Goal: Task Accomplishment & Management: Complete application form

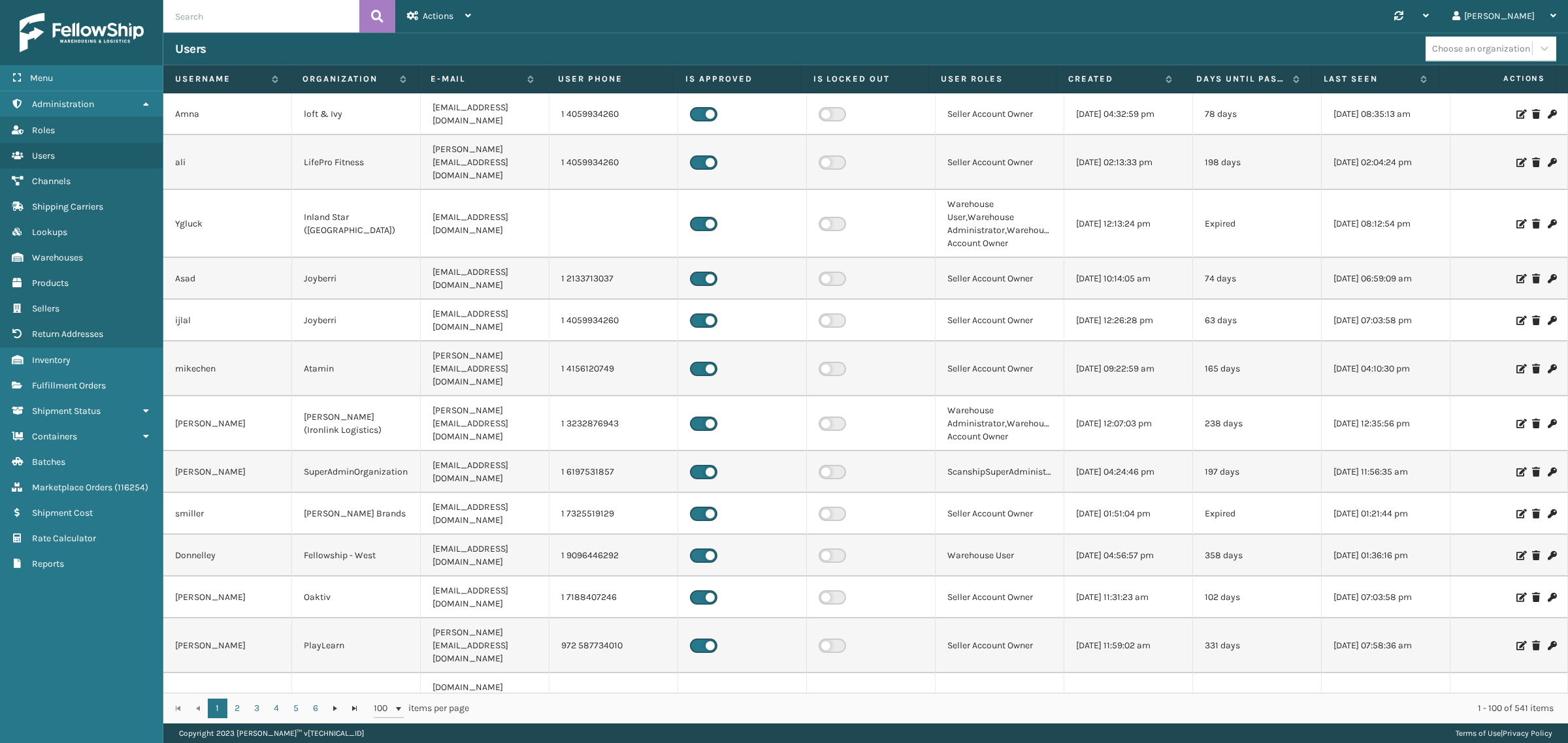
click at [256, 20] on input "text" at bounding box center [261, 16] width 196 height 32
type input "Culvani"
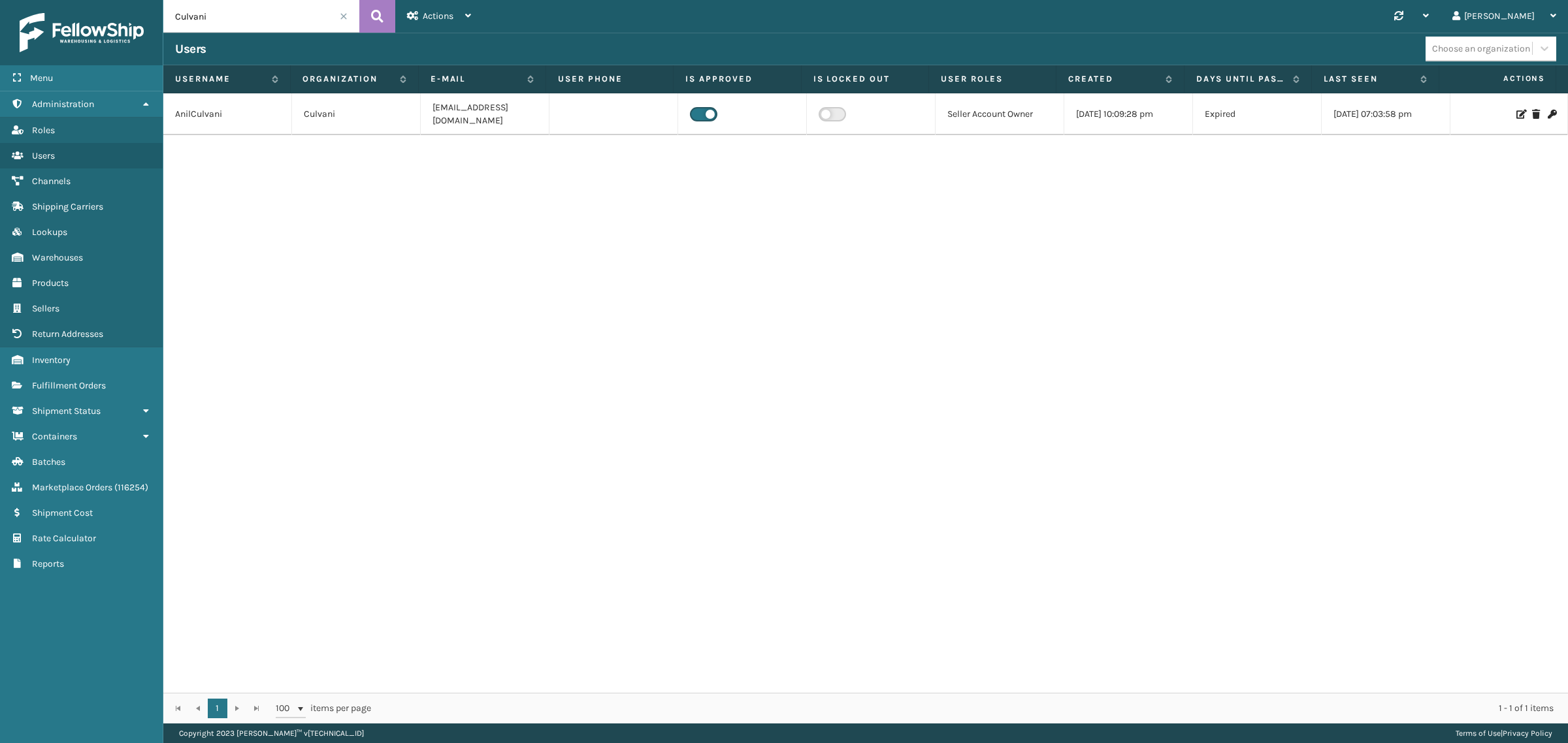
click at [389, 208] on div "AnilCulvani Culvani AnilCulvani@lifeprofitness.com Seller Account Owner 07/31/2…" at bounding box center [865, 393] width 1404 height 599
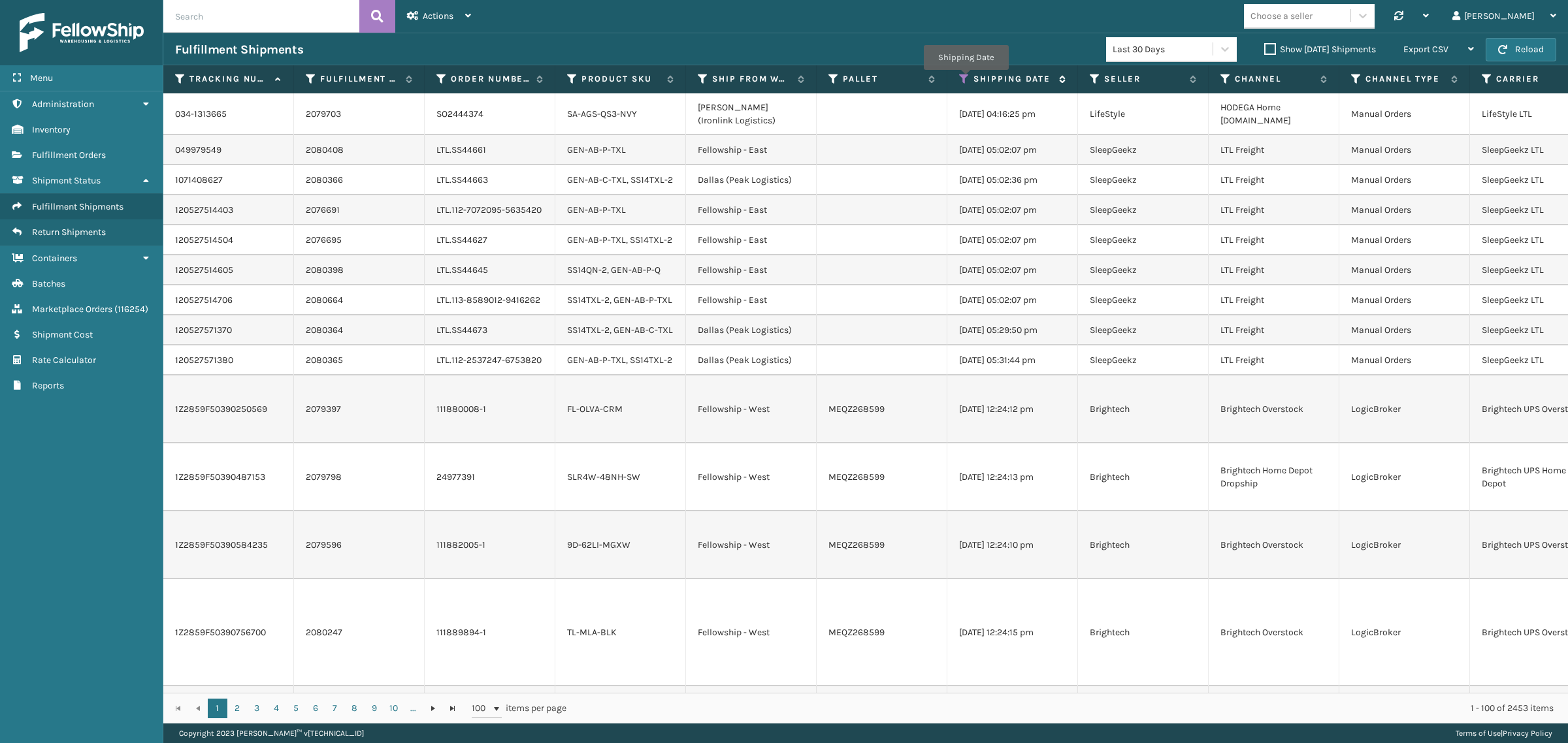
click at [965, 79] on icon at bounding box center [964, 79] width 10 height 12
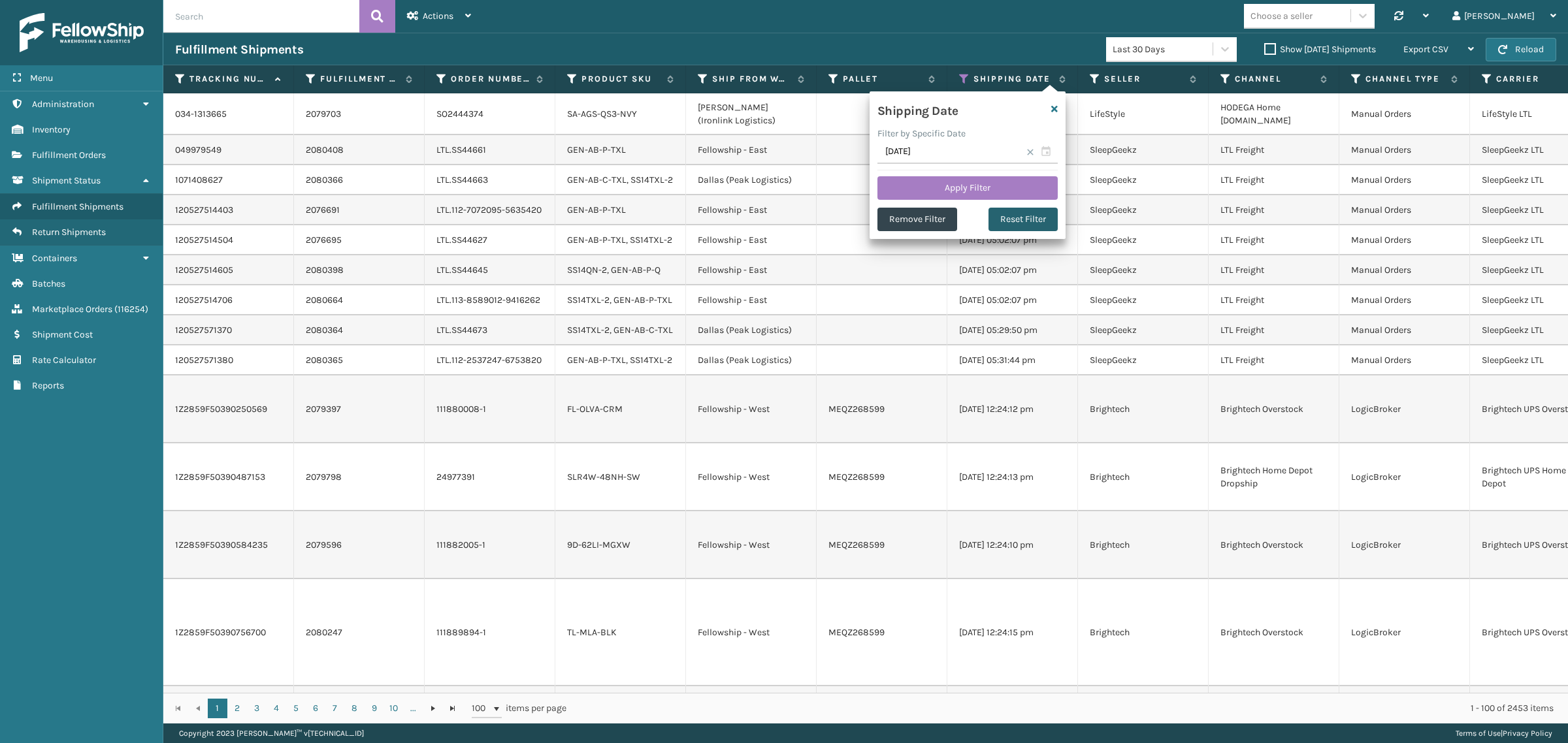
click at [1005, 217] on button "Reset Filter" at bounding box center [1023, 220] width 69 height 24
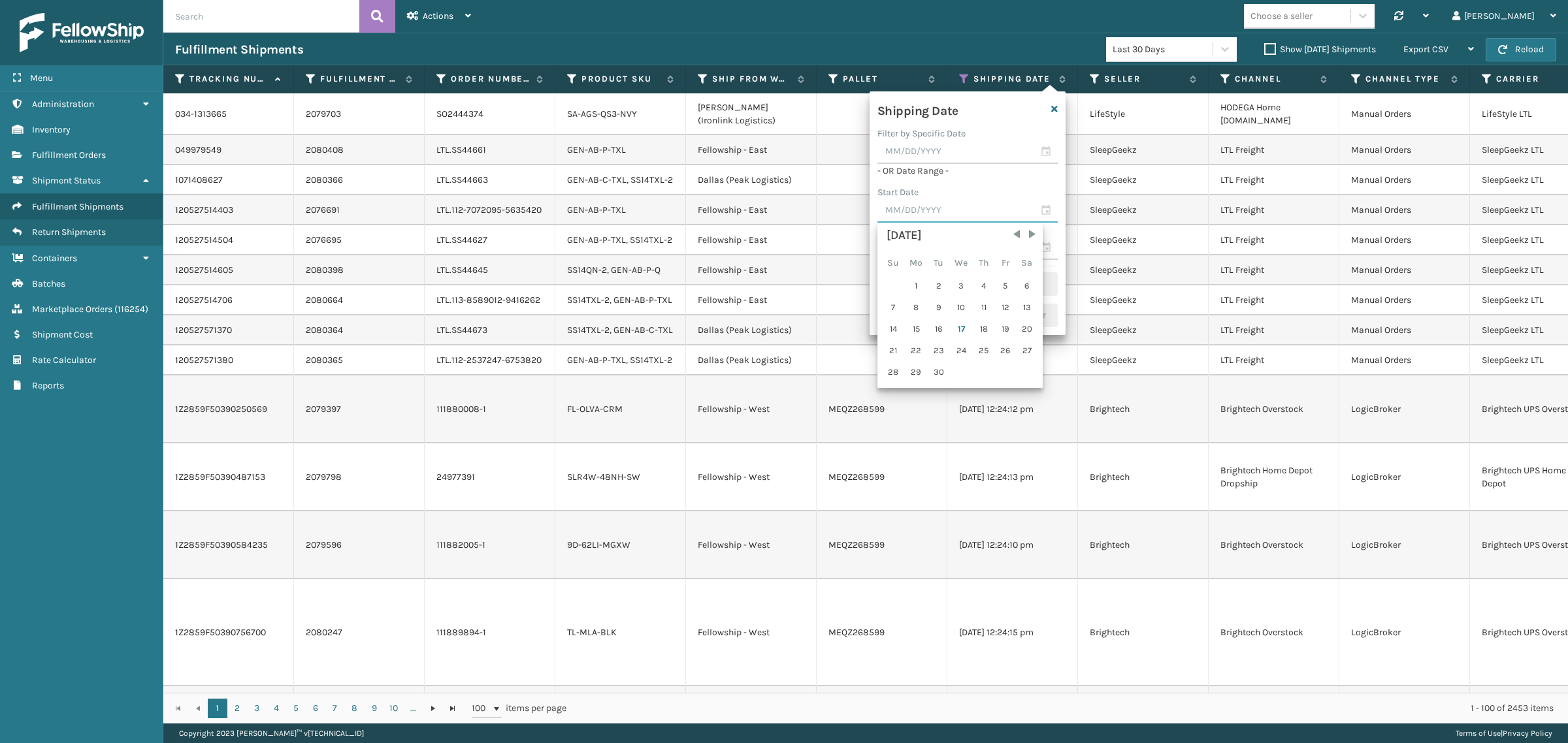
click at [931, 213] on input "text" at bounding box center [967, 211] width 180 height 24
click at [959, 305] on div "10" at bounding box center [961, 307] width 21 height 20
type input "09/10/2025"
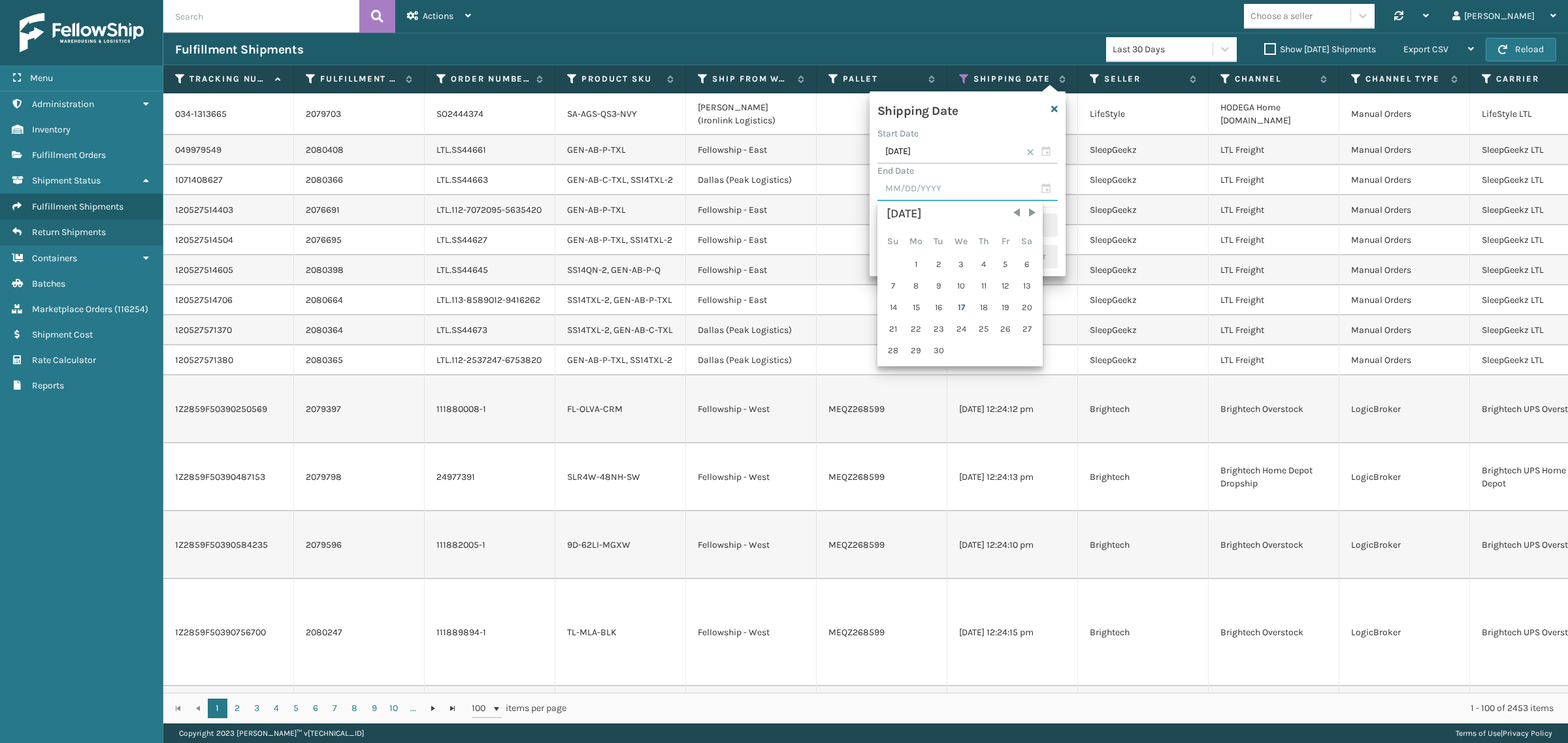
click at [943, 200] on input "text" at bounding box center [967, 189] width 180 height 24
click at [939, 302] on div "16" at bounding box center [938, 307] width 20 height 20
type input "09/16/2025"
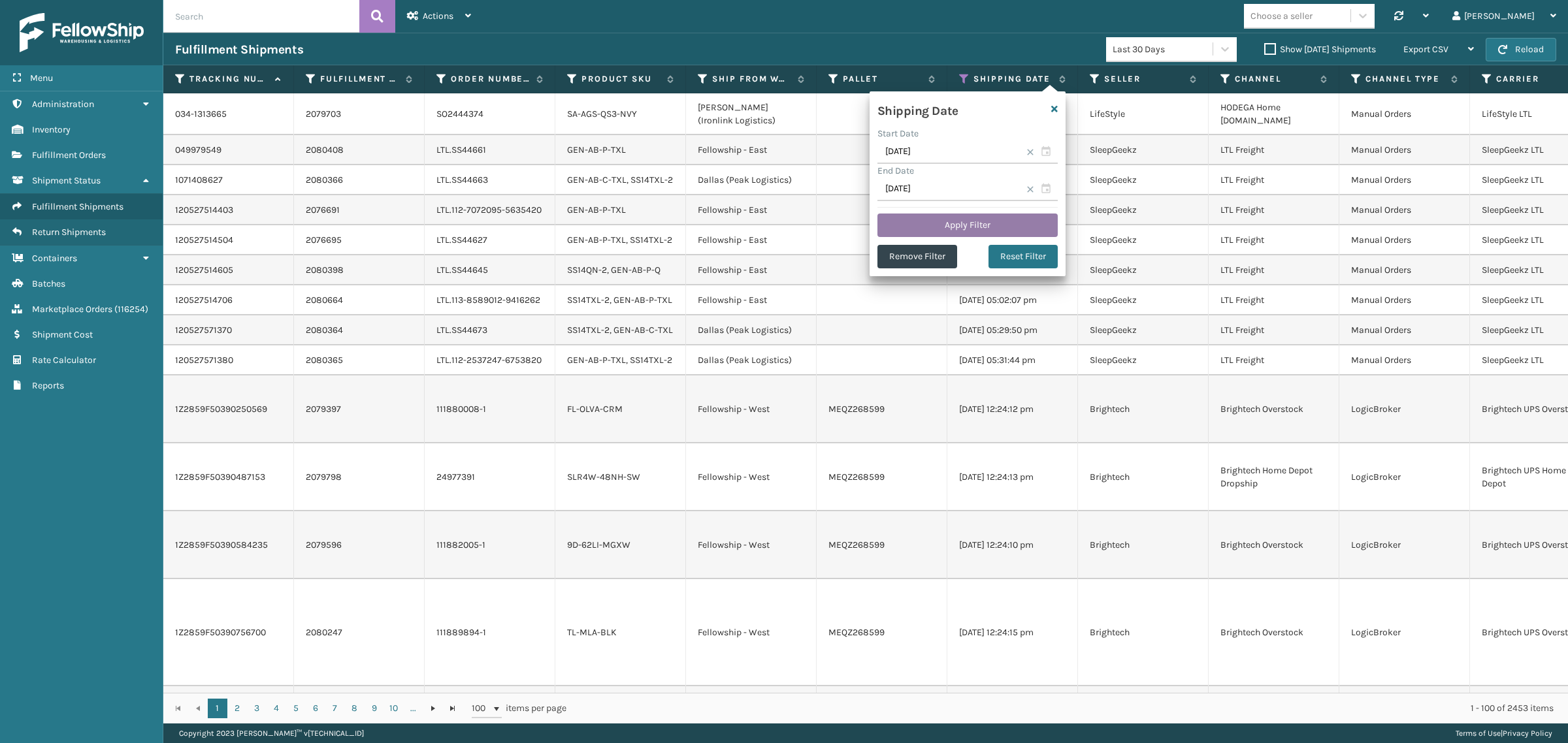
click at [954, 220] on button "Apply Filter" at bounding box center [967, 226] width 180 height 24
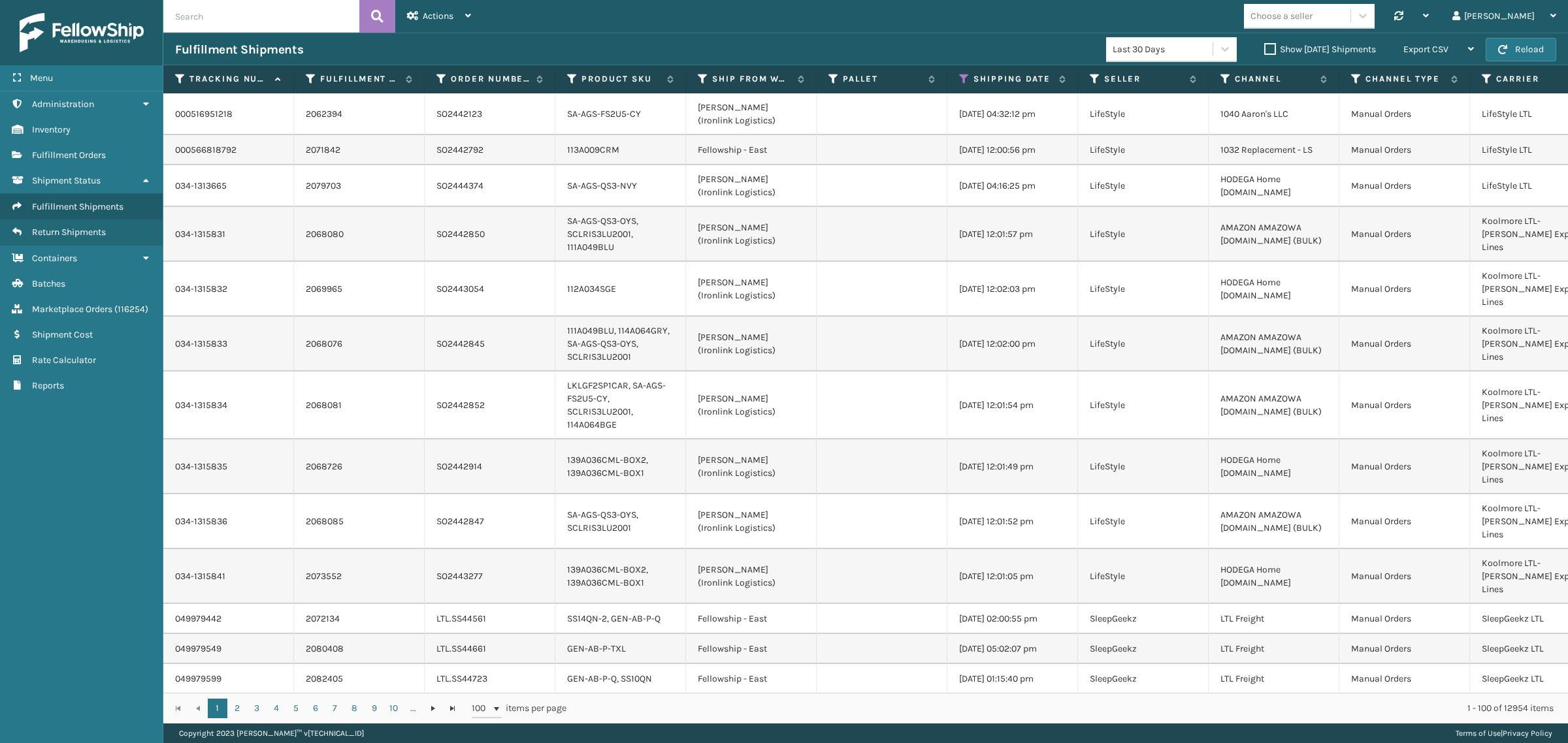
click at [1264, 46] on label "Show Yesterday Shipments" at bounding box center [1319, 49] width 111 height 11
click at [1264, 46] on input "Show Yesterday Shipments" at bounding box center [1264, 46] width 1 height 9
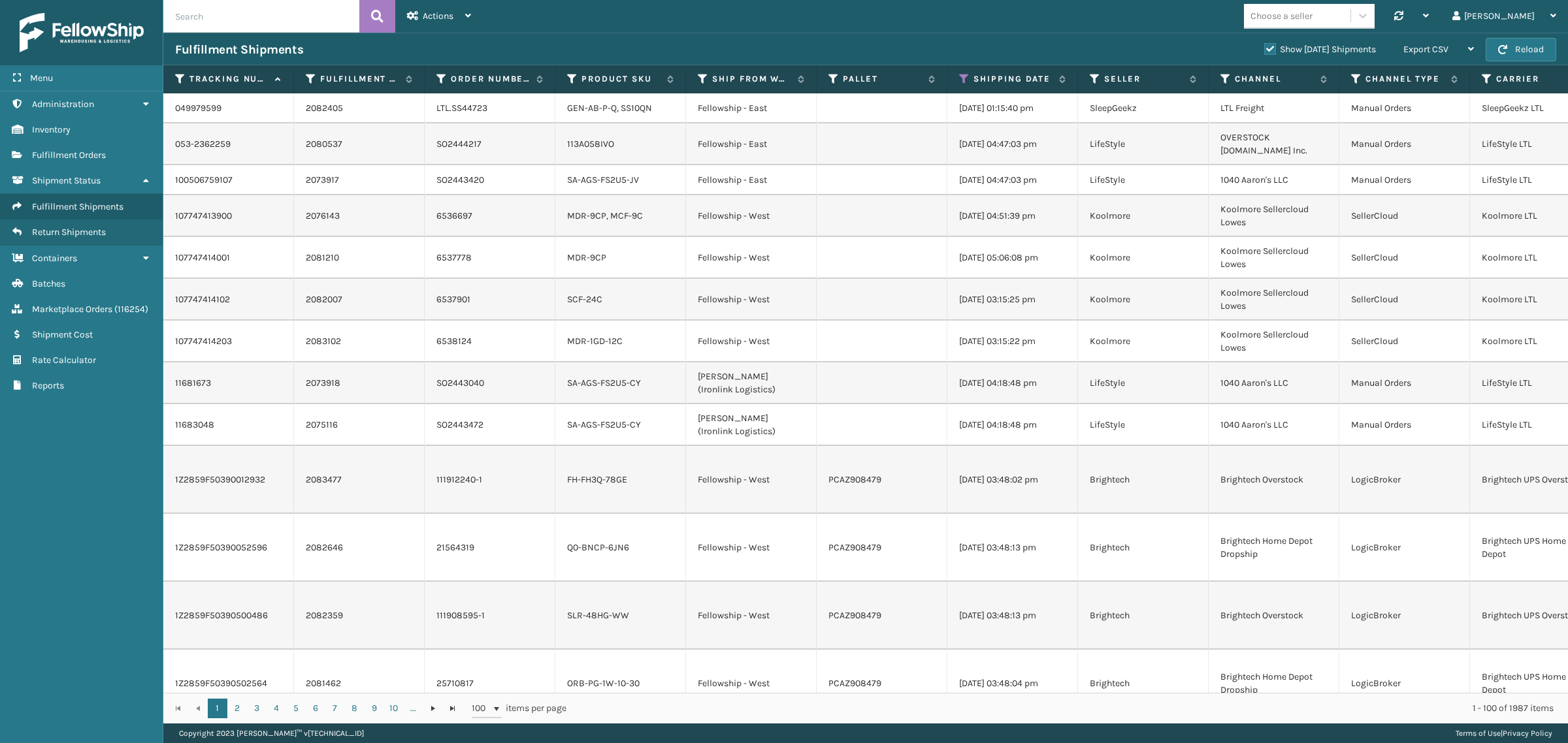
click at [1264, 49] on label "Show Yesterday Shipments" at bounding box center [1319, 49] width 111 height 11
click at [1264, 49] on input "Show Yesterday Shipments" at bounding box center [1264, 46] width 1 height 9
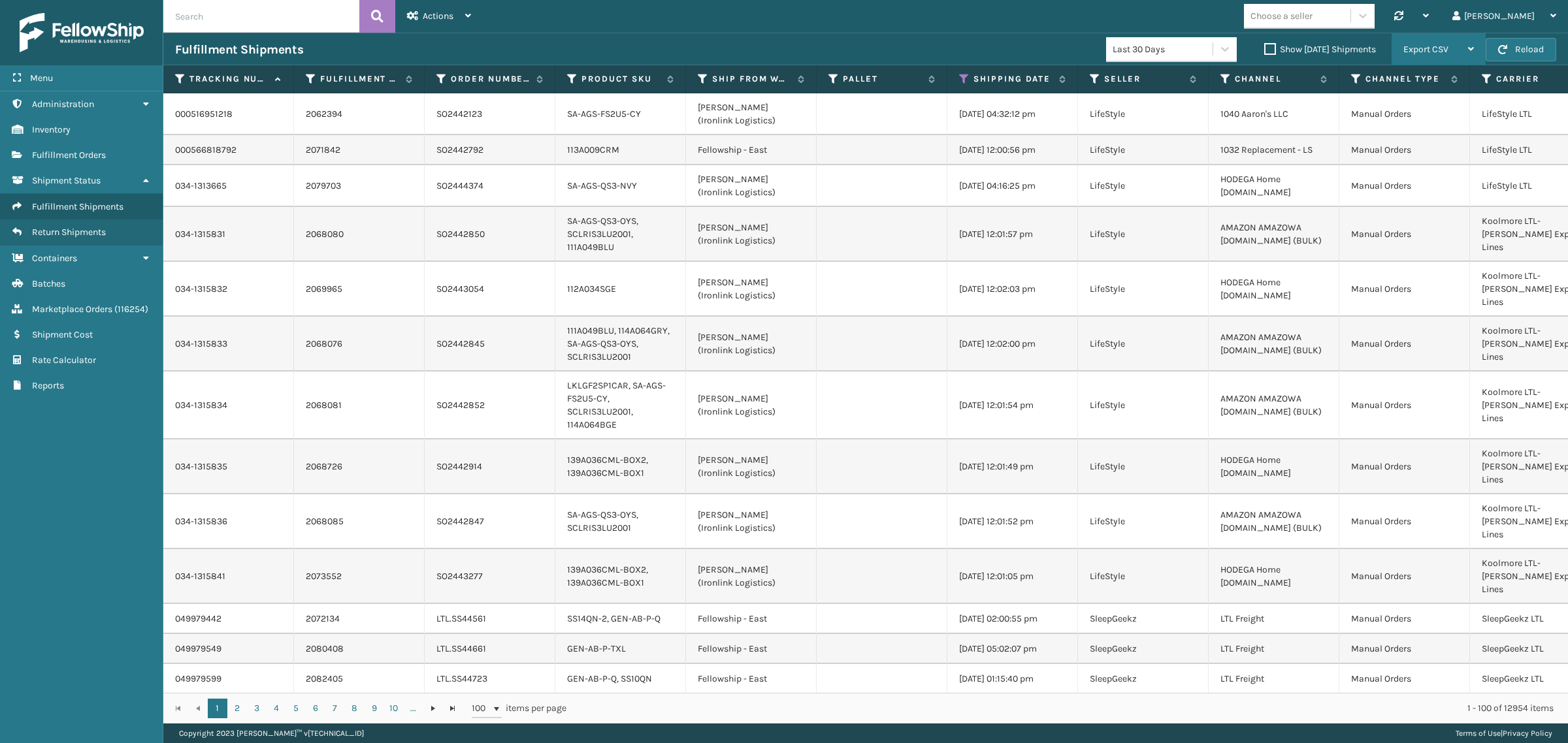
click at [1440, 44] on span "Export CSV" at bounding box center [1425, 49] width 45 height 11
click at [1427, 119] on li "Export All Pages" at bounding box center [1397, 119] width 175 height 35
click at [1192, 11] on div "Choose a seller Synchronise all channels Gil Log Out" at bounding box center [1025, 16] width 1085 height 32
click at [965, 75] on icon at bounding box center [964, 79] width 10 height 12
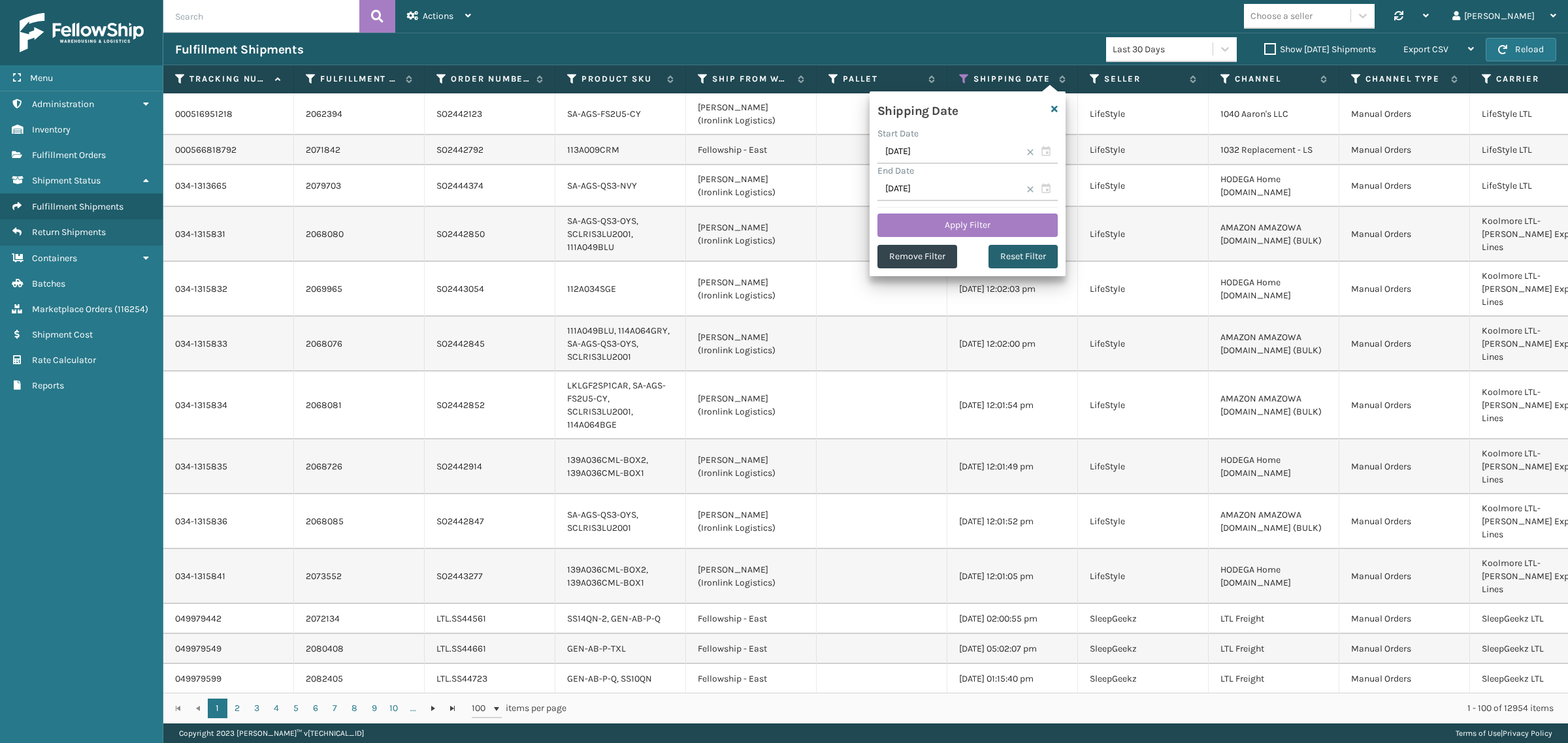
click at [1020, 254] on button "Reset Filter" at bounding box center [1023, 257] width 69 height 24
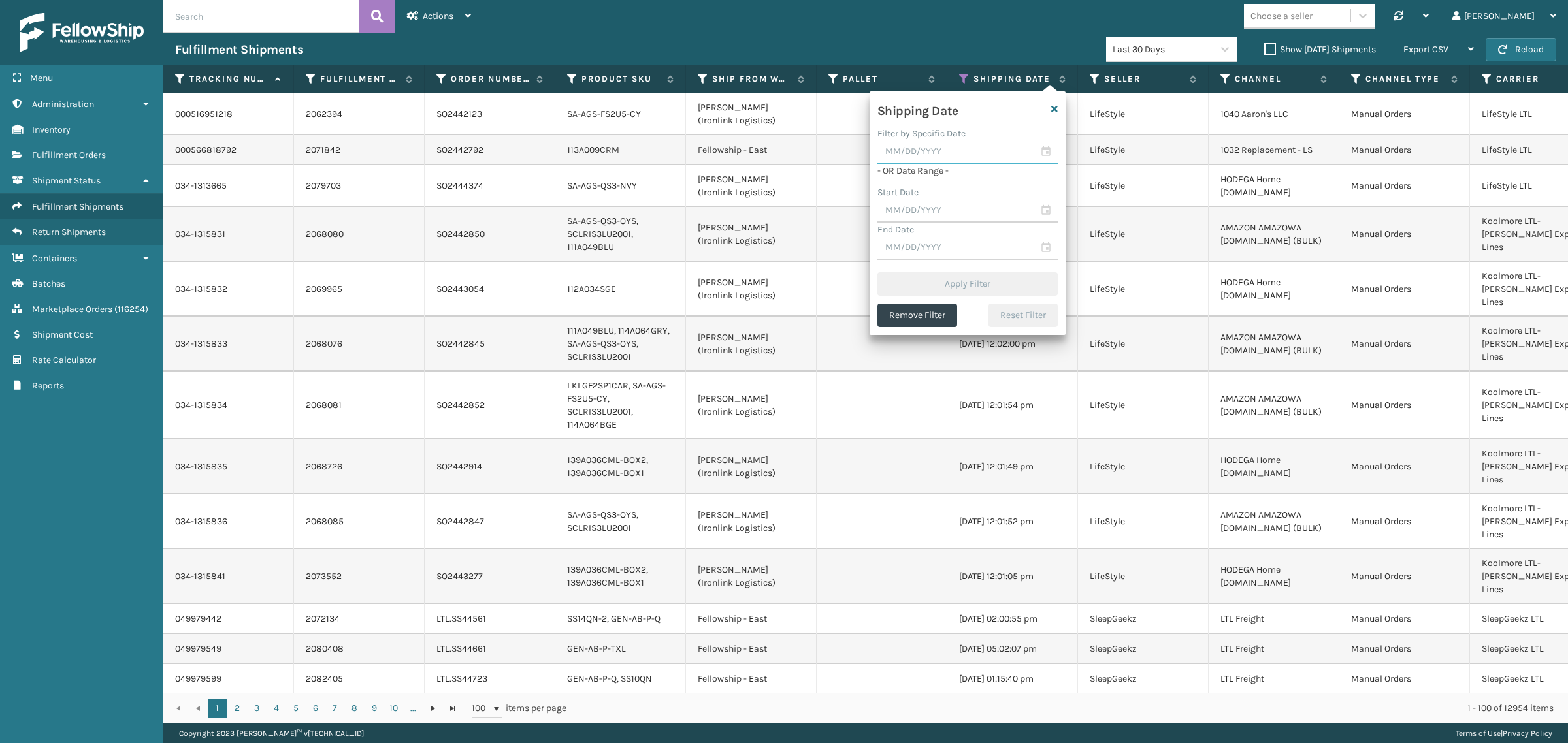
click at [940, 154] on input "text" at bounding box center [967, 152] width 180 height 24
click at [937, 263] on div "16" at bounding box center [938, 270] width 20 height 20
type input "09/16/2025"
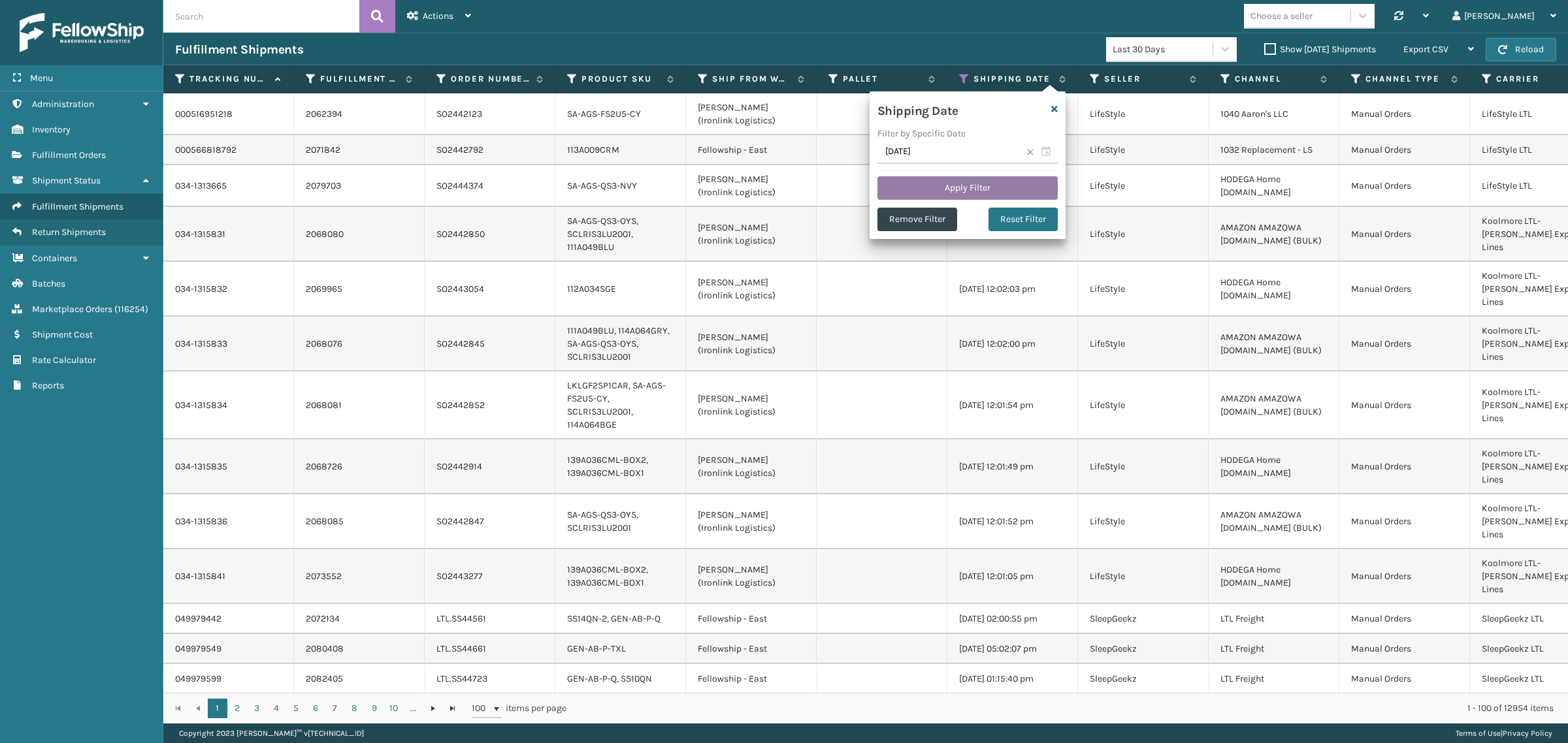
click at [956, 185] on button "Apply Filter" at bounding box center [967, 188] width 180 height 24
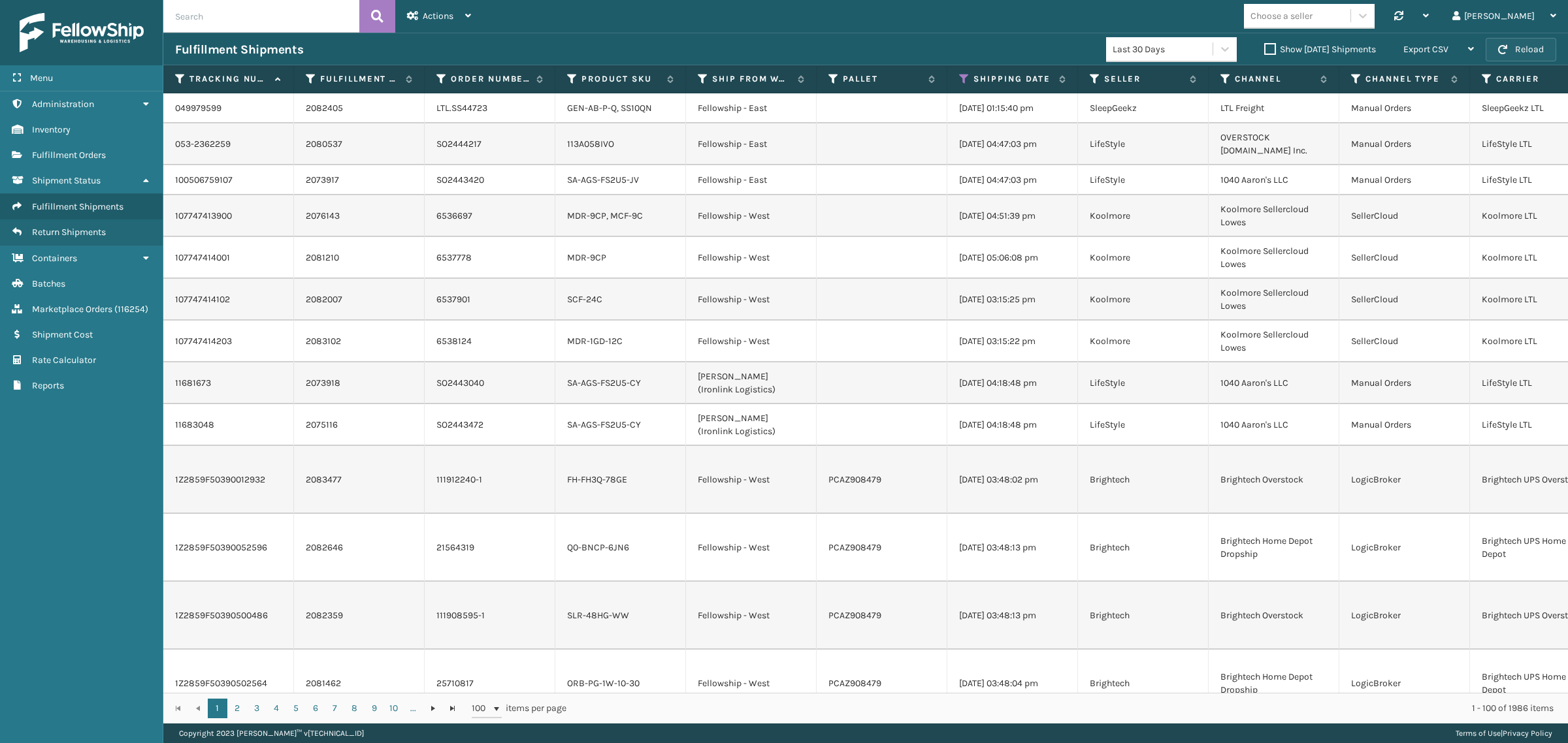
click at [1533, 48] on button "Reload" at bounding box center [1521, 49] width 71 height 24
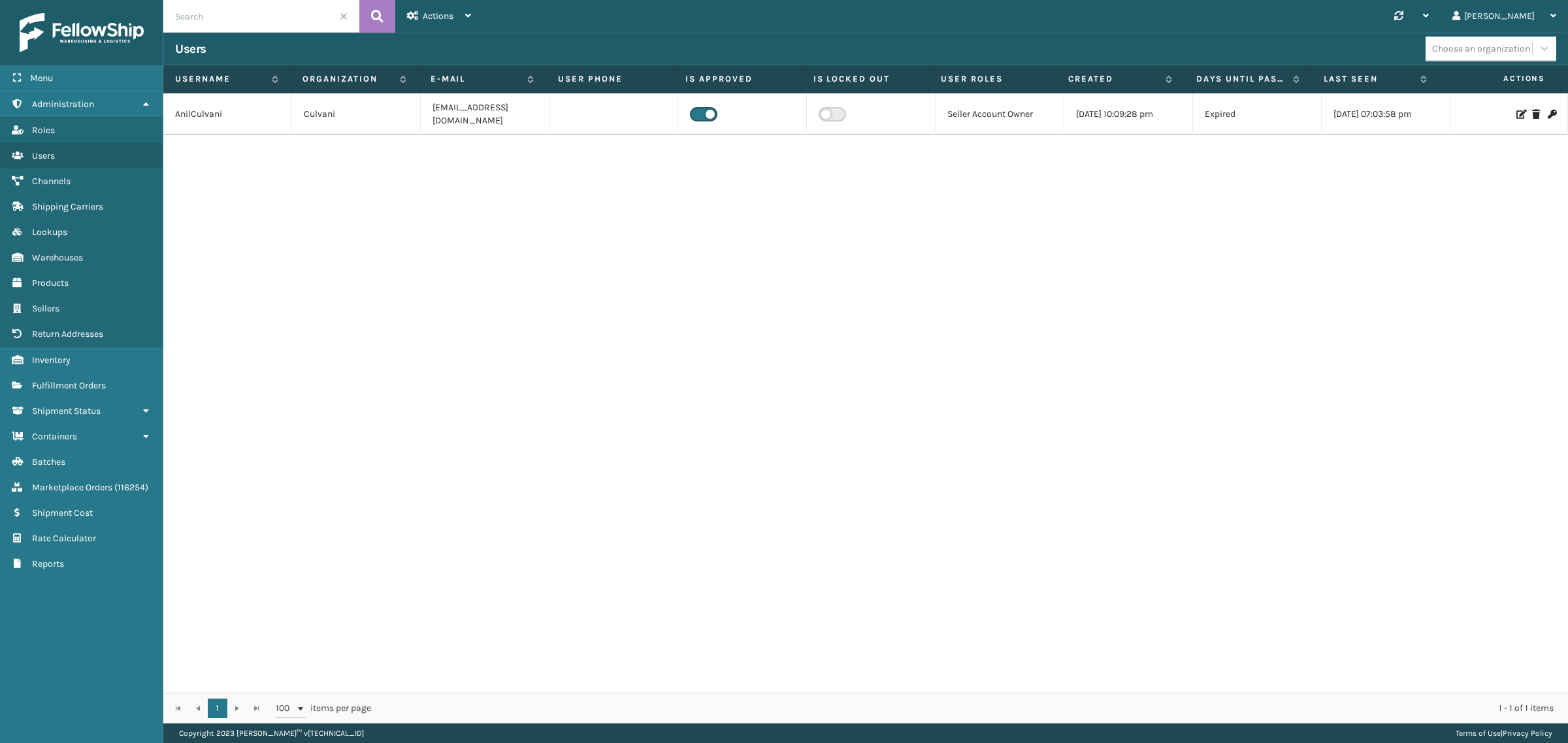
click at [260, 11] on input "text" at bounding box center [261, 16] width 196 height 32
type input "Shaaf"
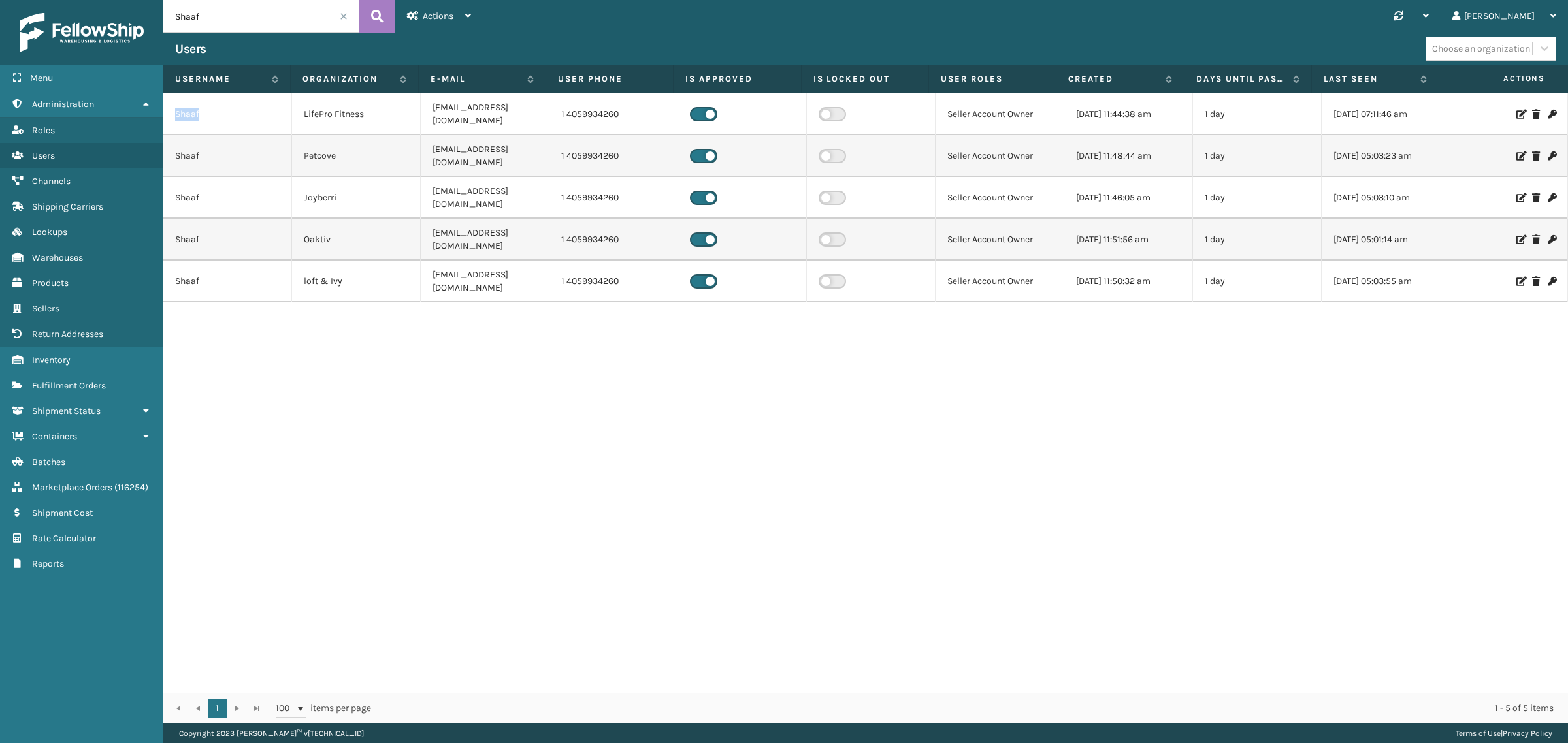
drag, startPoint x: 200, startPoint y: 106, endPoint x: 174, endPoint y: 105, distance: 26.0
click at [174, 105] on td "Shaaf" at bounding box center [227, 114] width 128 height 42
copy td "Shaaf"
click at [270, 298] on div "Shaaf LifePro Fitness logistics@lifeprofitness.com 1 4059934260 Seller Account …" at bounding box center [865, 393] width 1404 height 599
click at [1516, 110] on icon at bounding box center [1520, 114] width 8 height 9
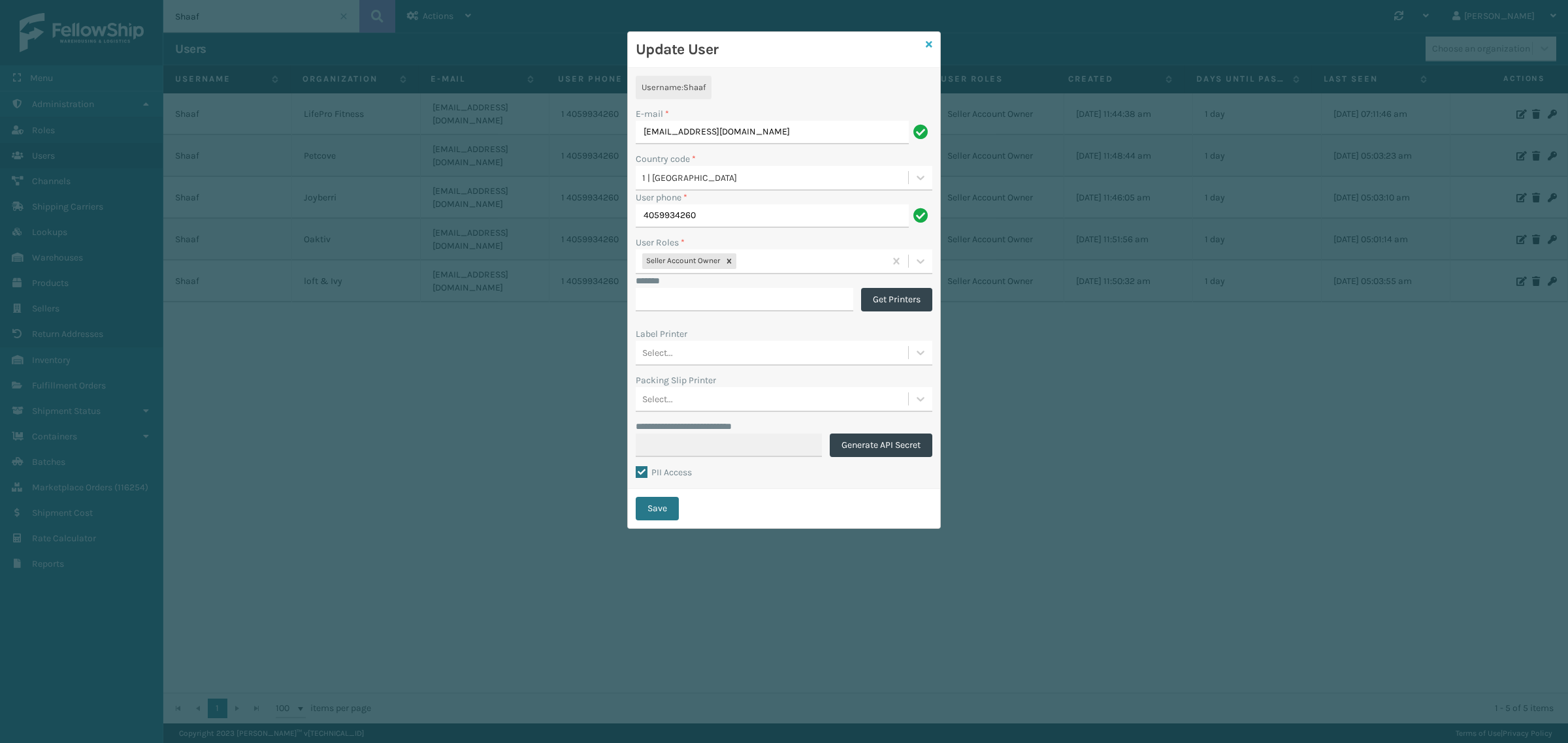
click at [929, 43] on icon at bounding box center [929, 44] width 7 height 9
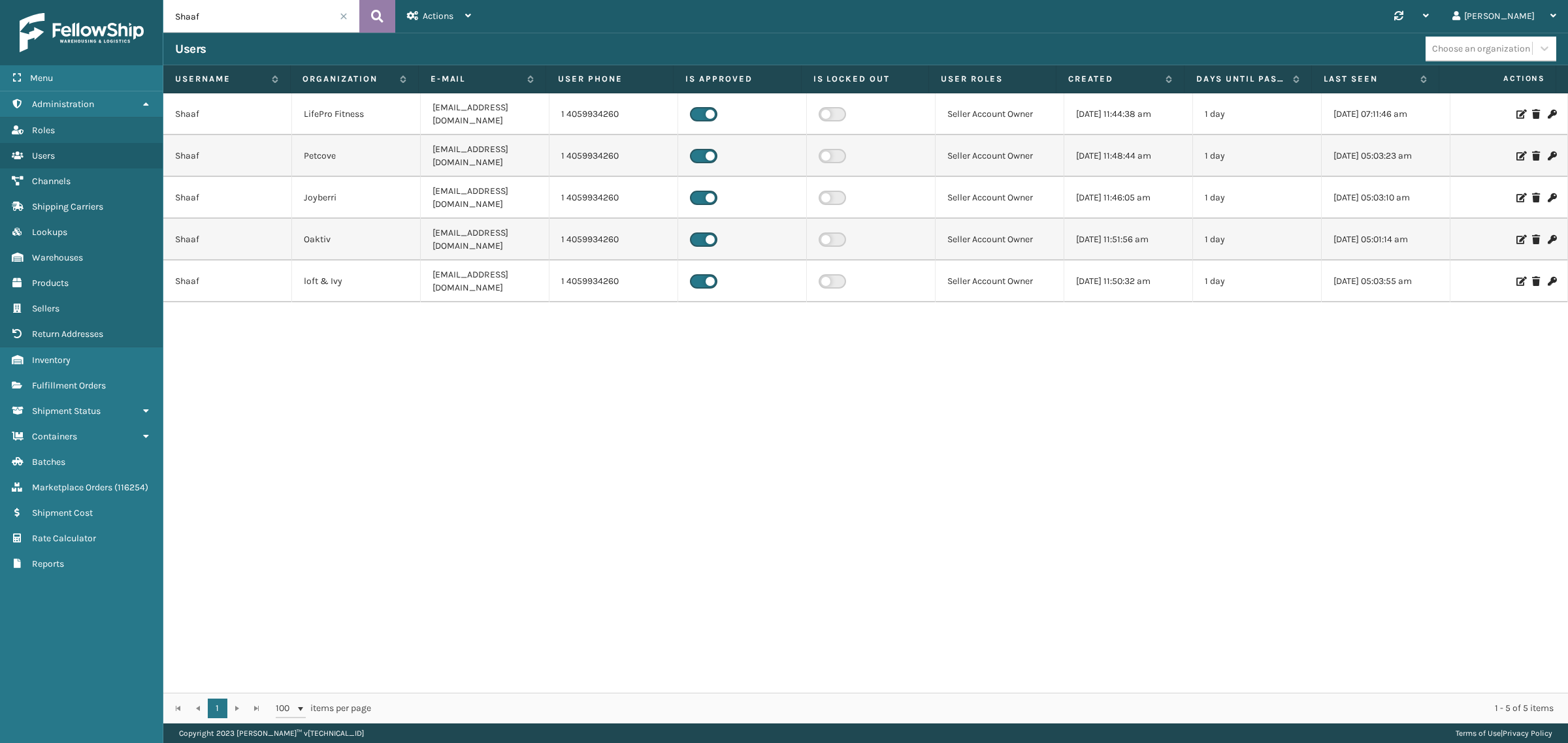
click at [380, 12] on icon at bounding box center [377, 16] width 13 height 20
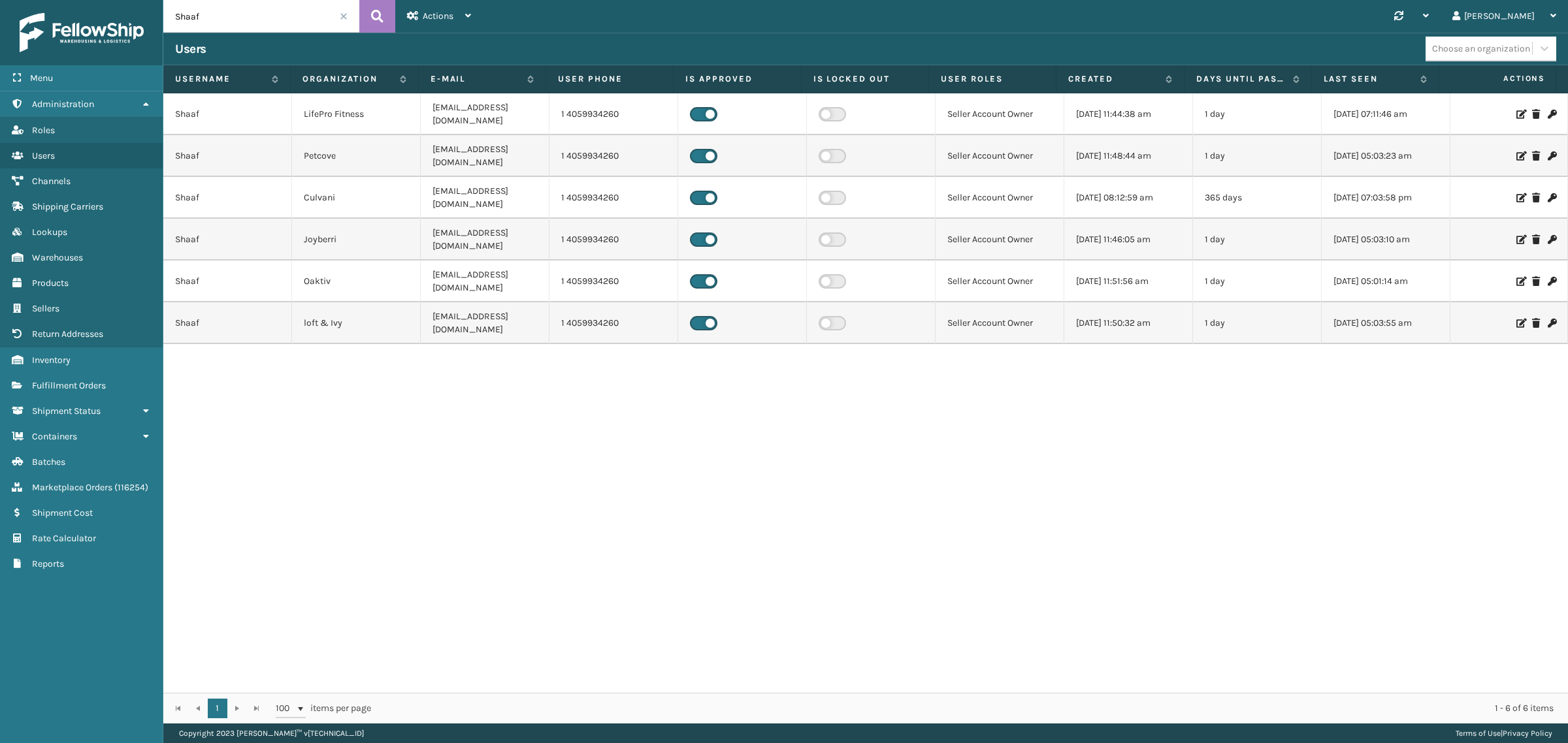
click at [343, 14] on span at bounding box center [344, 16] width 8 height 8
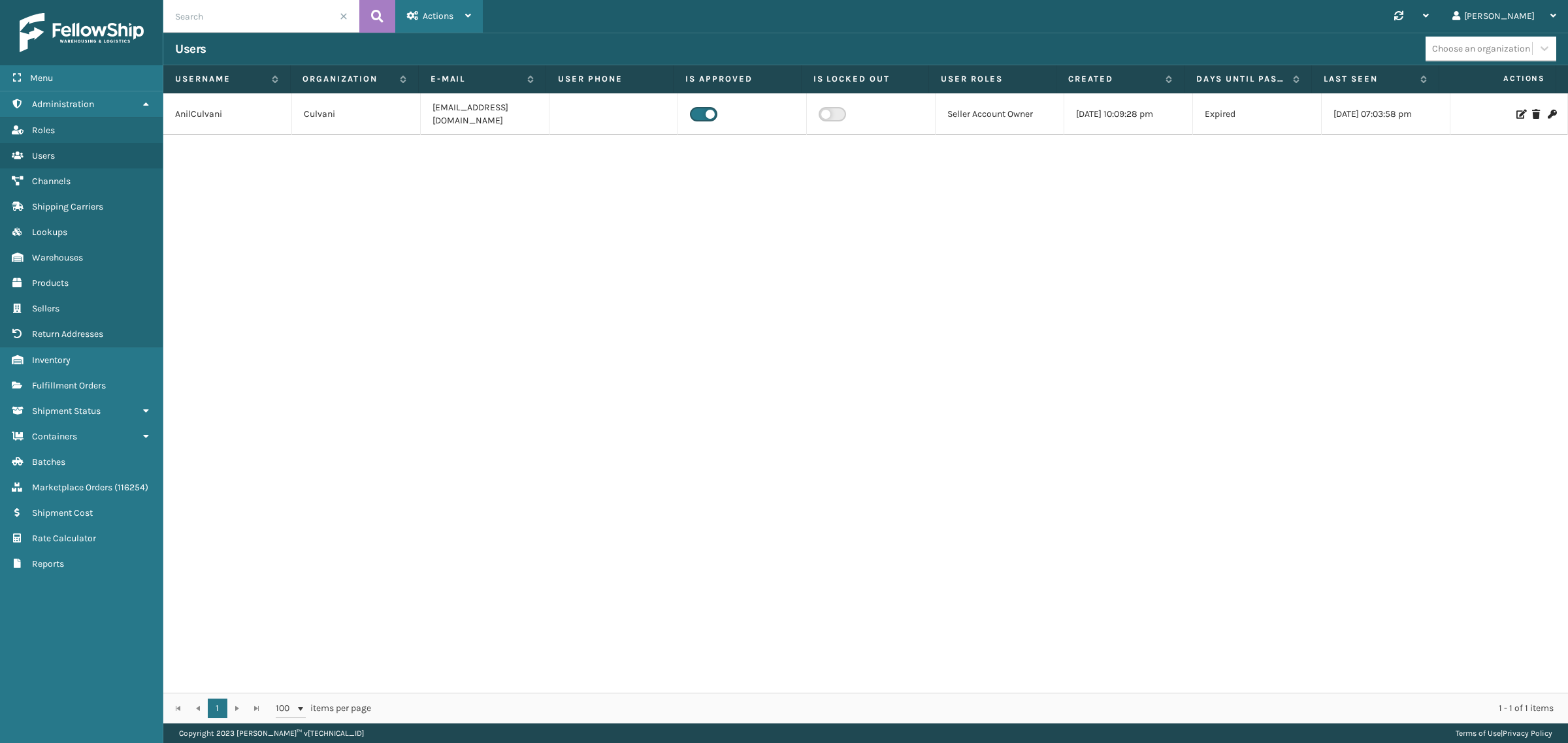
click at [448, 18] on span "Actions" at bounding box center [438, 15] width 31 height 11
click at [452, 48] on button "New User" at bounding box center [483, 50] width 175 height 34
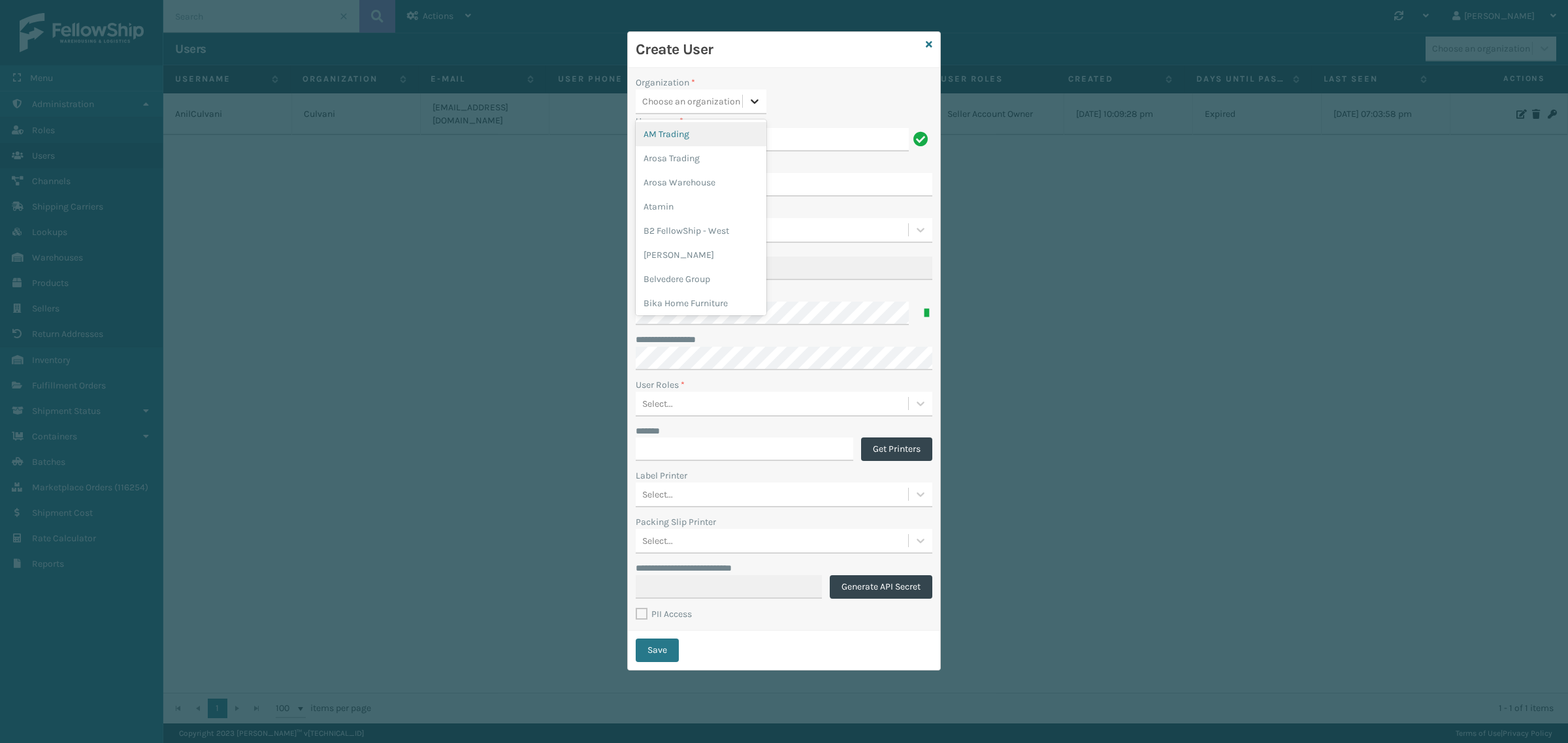
click at [752, 101] on icon at bounding box center [754, 102] width 8 height 4
click at [700, 233] on div "Culvani" at bounding box center [701, 237] width 131 height 24
drag, startPoint x: 693, startPoint y: 135, endPoint x: 639, endPoint y: 135, distance: 54.0
click at [639, 135] on input "[PERSON_NAME]" at bounding box center [772, 140] width 273 height 24
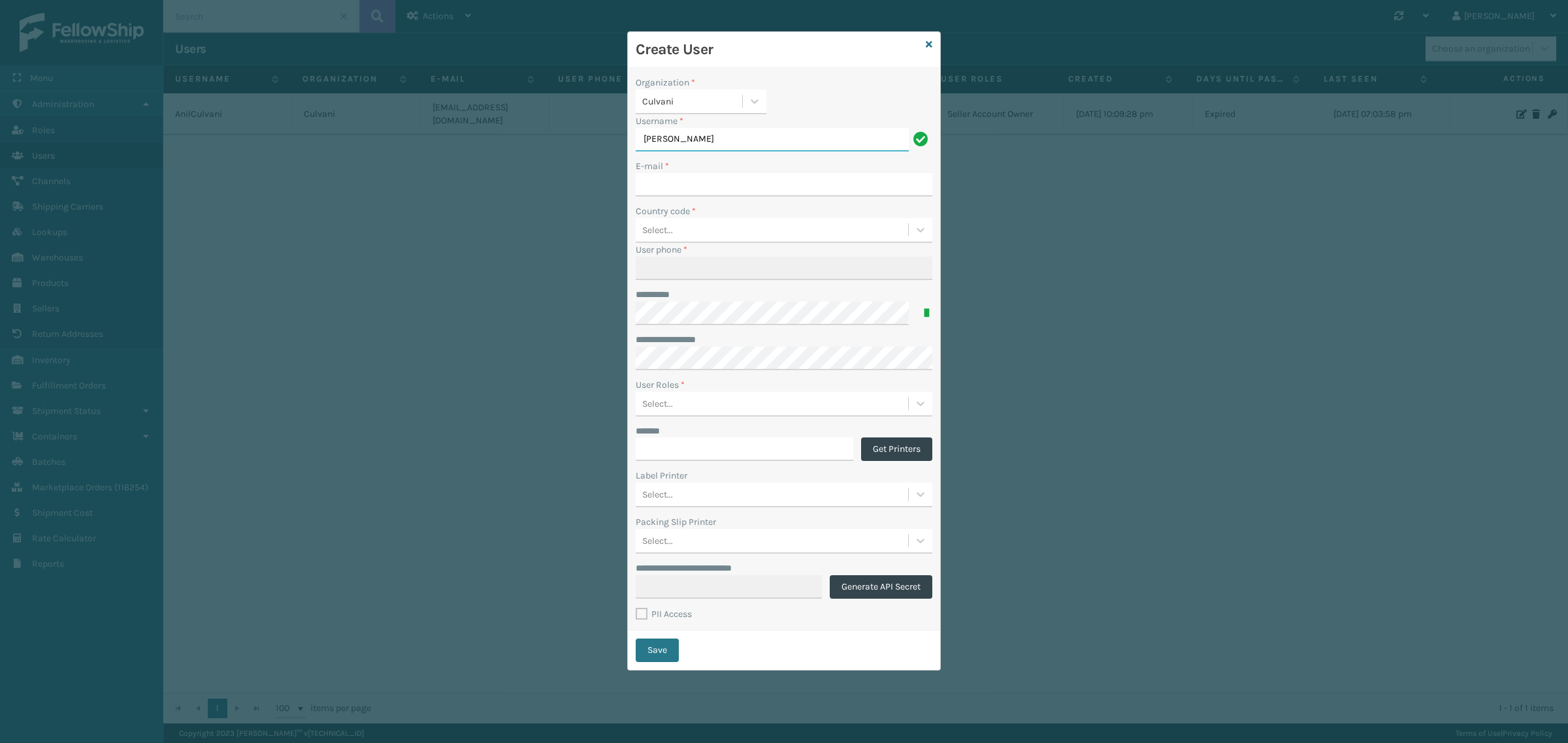
paste input "Shaaf"
type input "Shaaf"
click at [670, 187] on input "E-mail *" at bounding box center [784, 185] width 296 height 24
paste input "[EMAIL_ADDRESS][DOMAIN_NAME]"
type input "[EMAIL_ADDRESS][DOMAIN_NAME]"
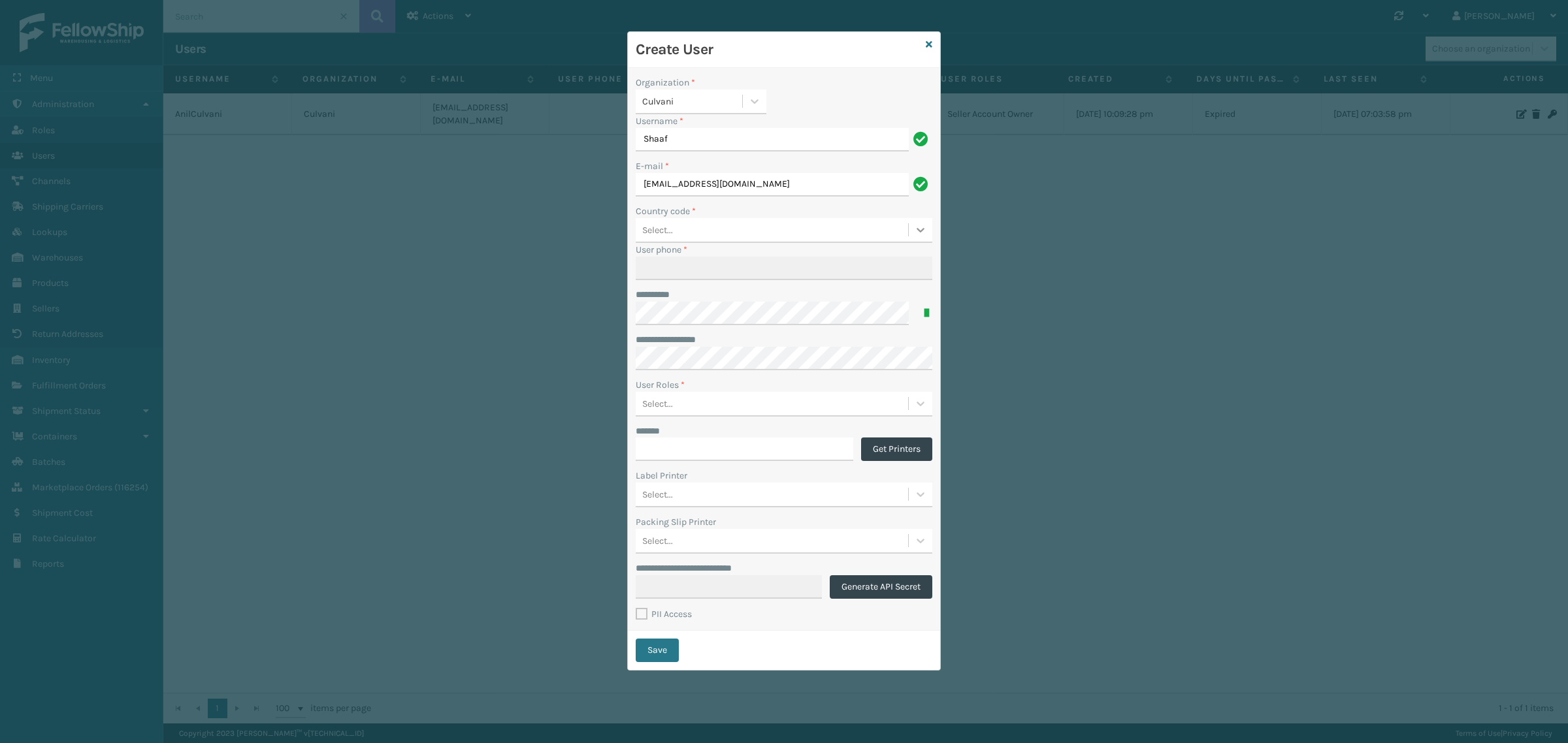
click at [915, 231] on icon at bounding box center [920, 230] width 13 height 13
type input "United"
click at [792, 338] on div "[GEOGRAPHIC_DATA] | 1" at bounding box center [784, 335] width 296 height 24
click at [696, 265] on input "User phone *" at bounding box center [784, 268] width 296 height 24
paste input "4059934260"
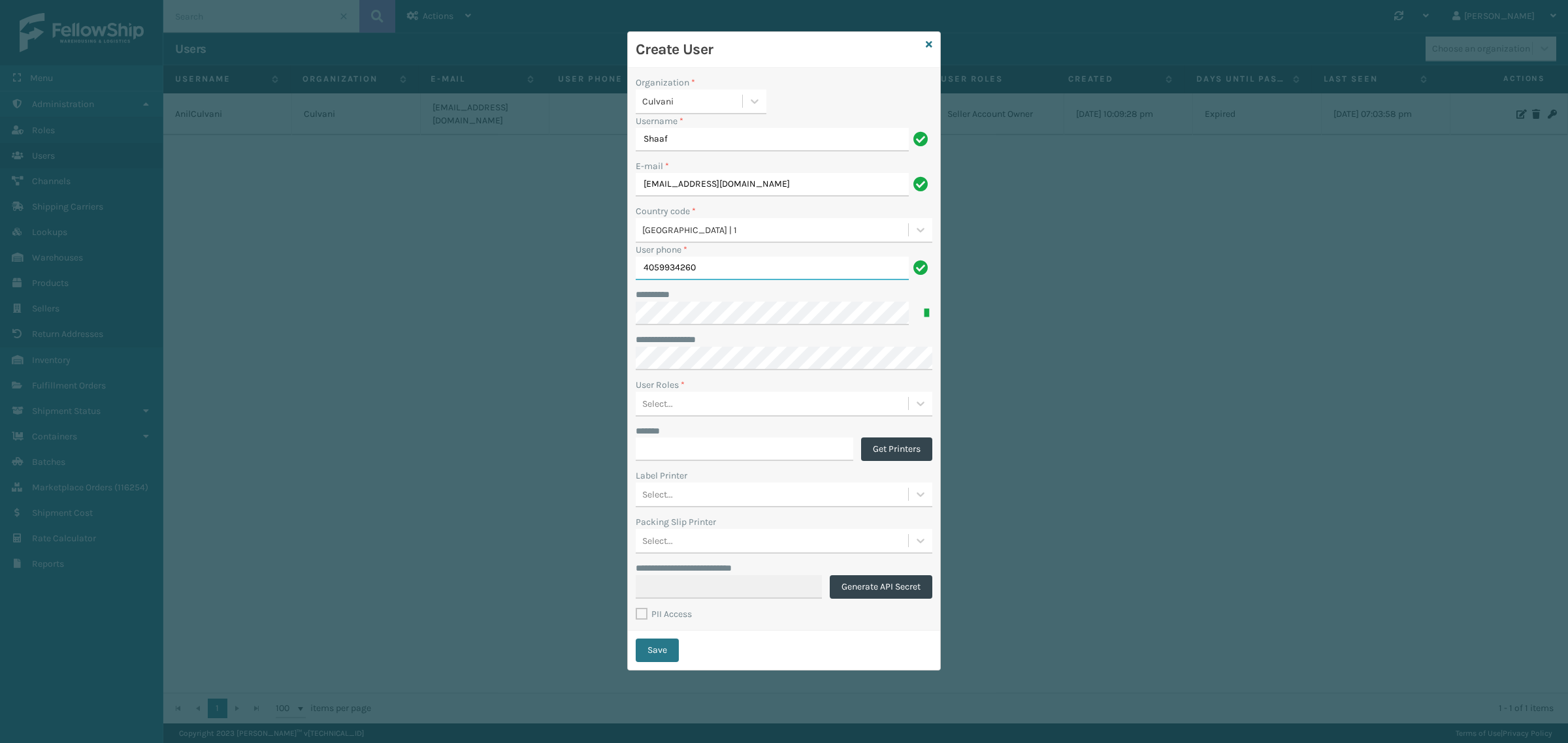
type input "4059934260"
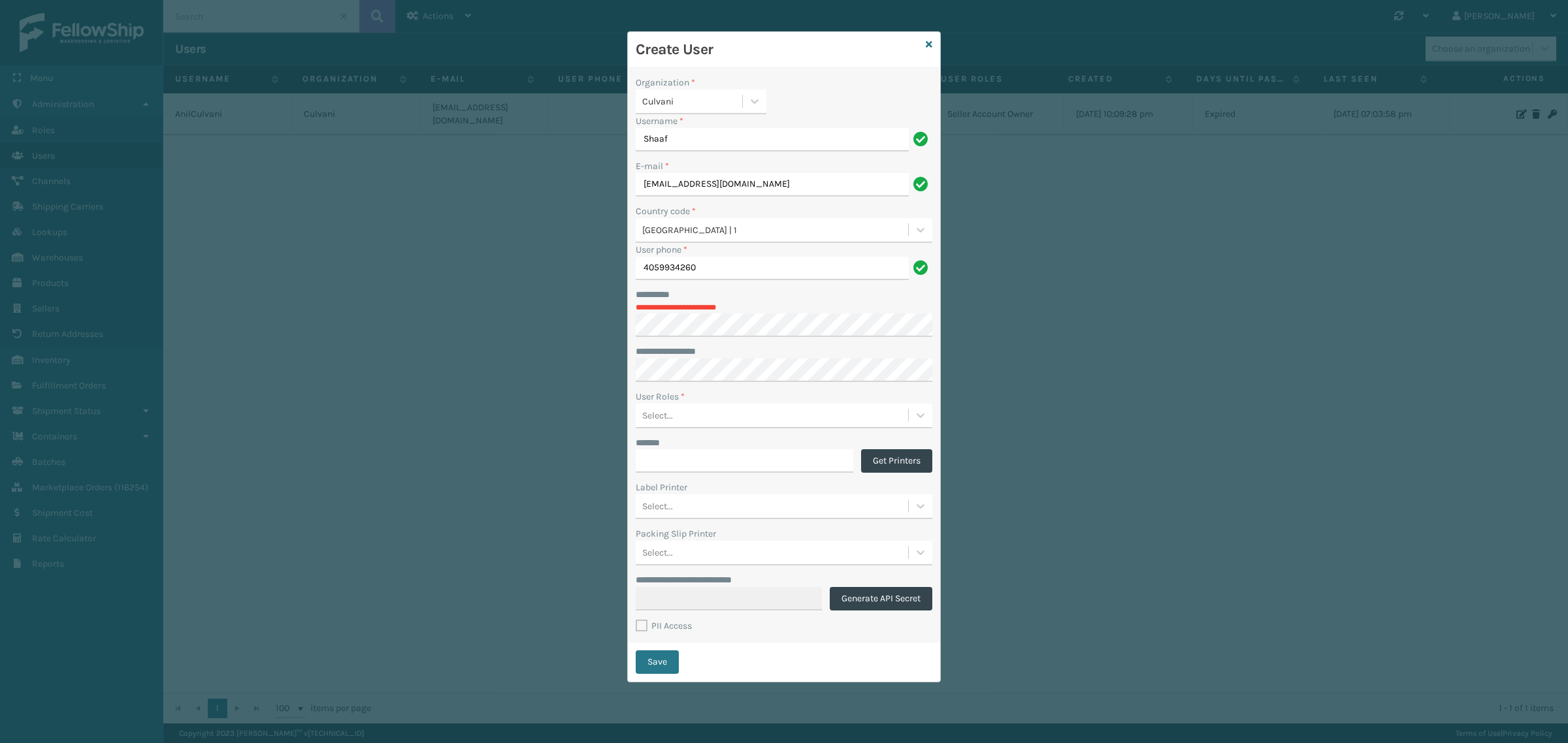
drag, startPoint x: 774, startPoint y: 288, endPoint x: 722, endPoint y: 311, distance: 56.9
click at [773, 288] on div "******** *" at bounding box center [784, 295] width 296 height 14
click at [762, 296] on div "******** *" at bounding box center [784, 295] width 296 height 14
click at [671, 265] on input "4059934260" at bounding box center [772, 268] width 273 height 24
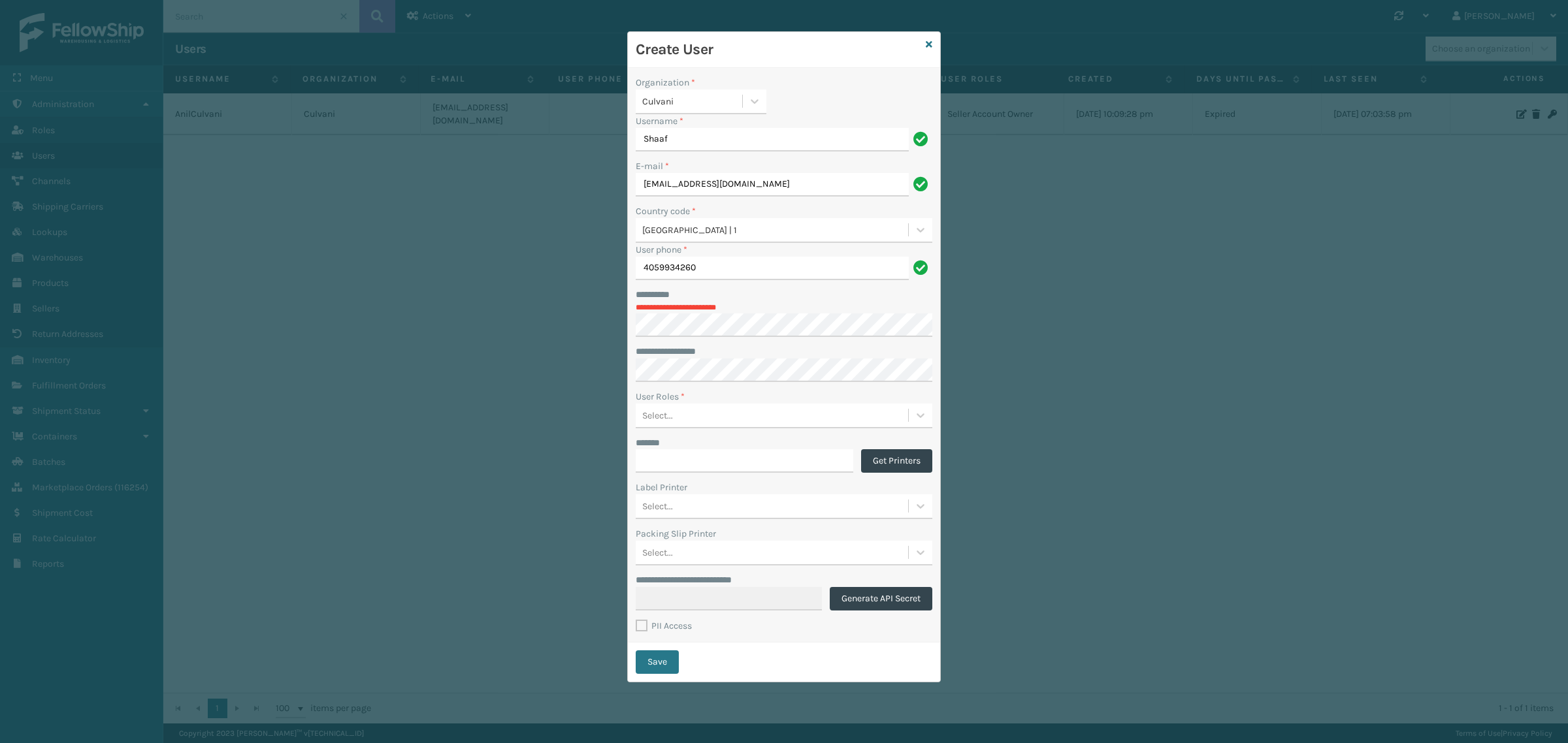
click at [821, 76] on div "Organization *" at bounding box center [784, 83] width 296 height 14
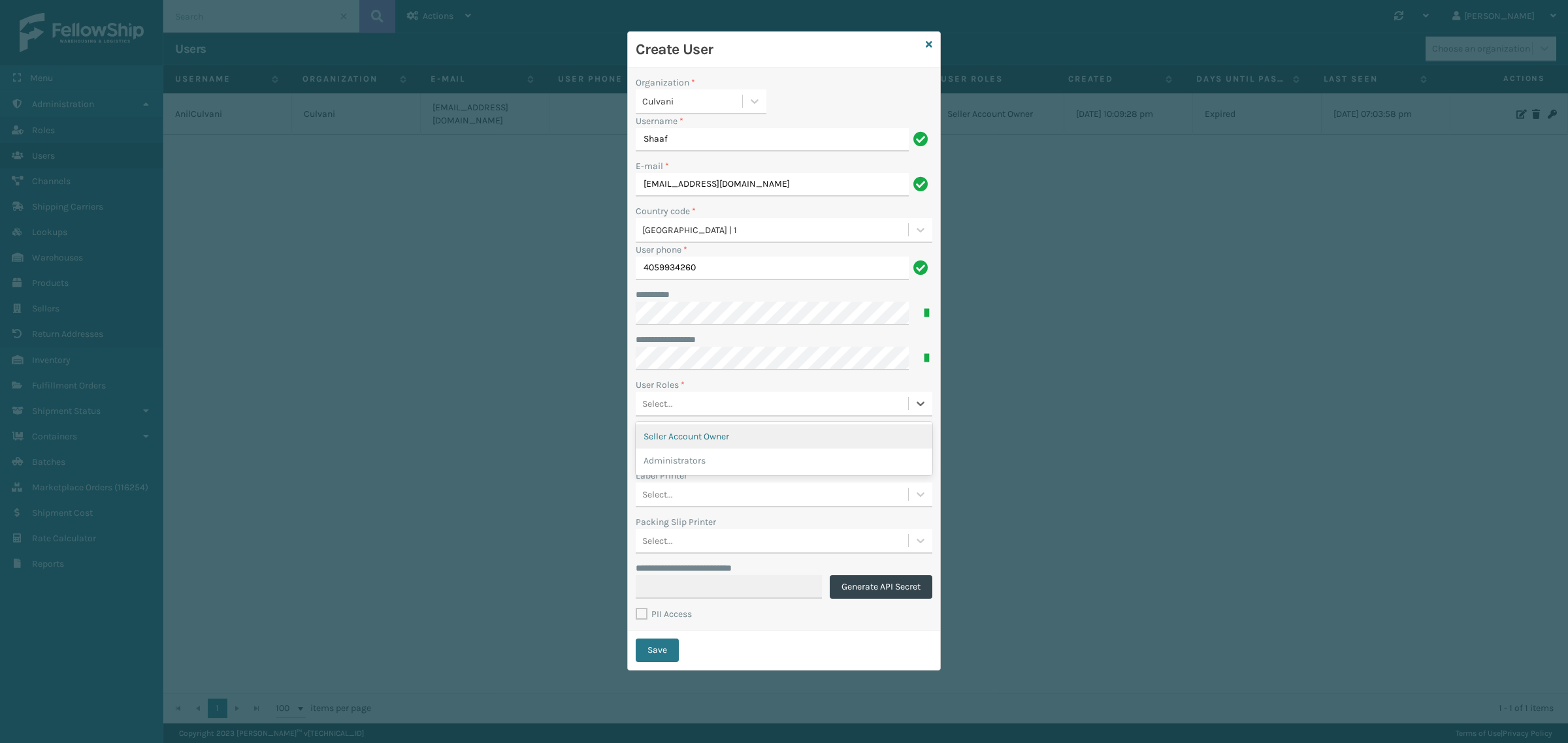
click at [729, 406] on div "Select..." at bounding box center [771, 402] width 272 height 21
click at [726, 438] on div "Seller Account Owner" at bounding box center [784, 436] width 296 height 24
click at [642, 614] on label "PII Access" at bounding box center [664, 613] width 56 height 11
click at [636, 614] on input "PII Access" at bounding box center [636, 611] width 1 height 9
checkbox input "true"
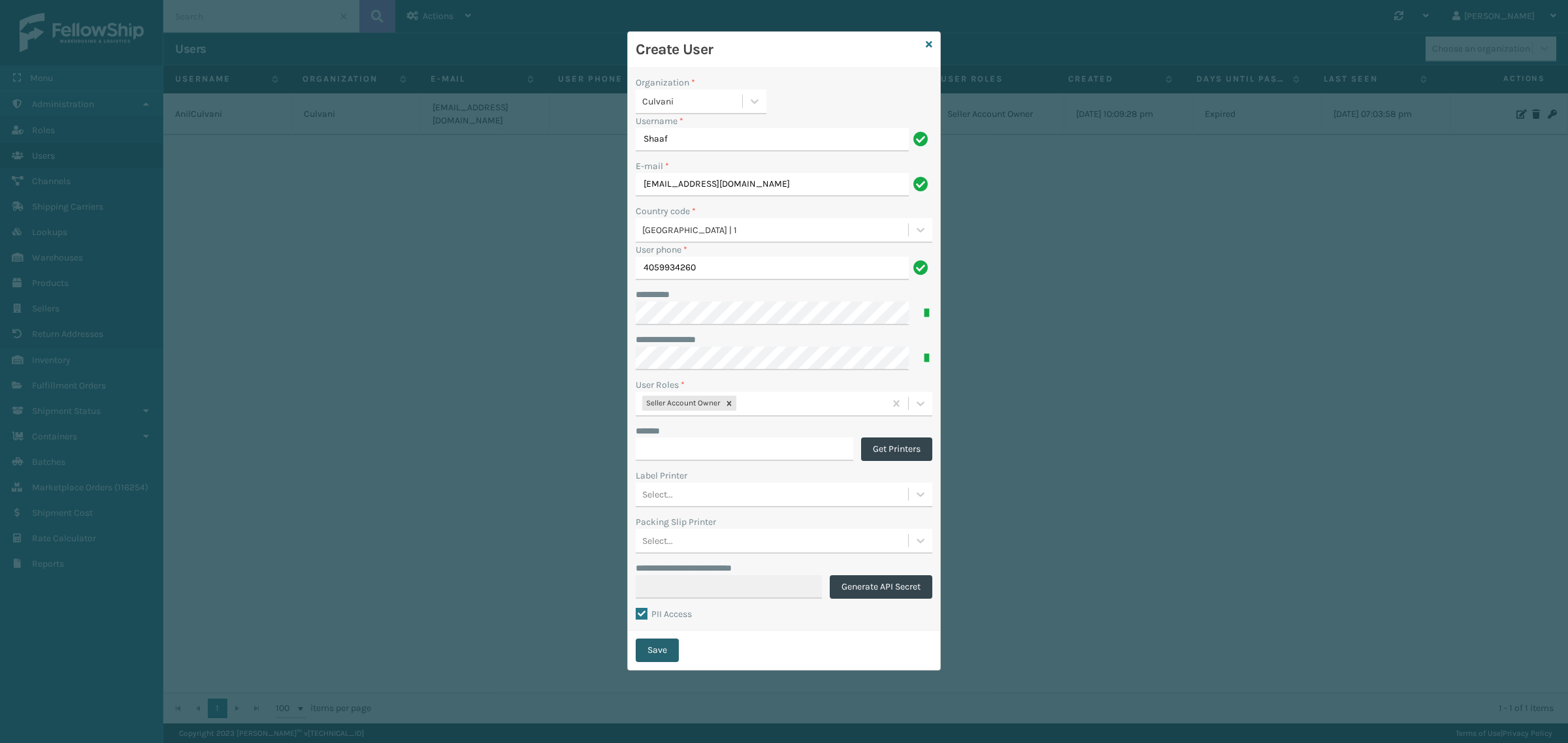
click at [652, 654] on button "Save" at bounding box center [657, 650] width 43 height 24
